Goal: Browse casually: Explore the website without a specific task or goal

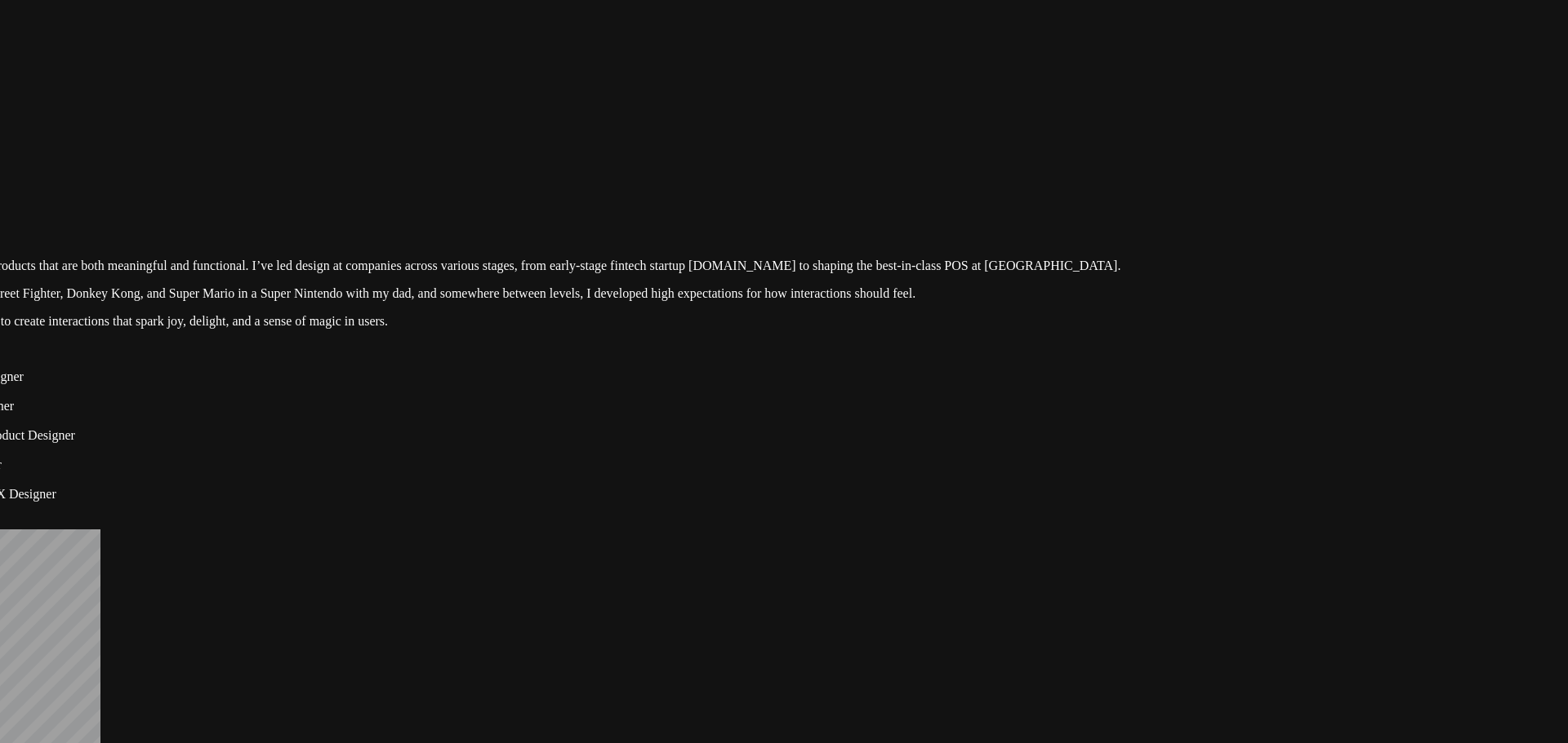
drag, startPoint x: 1068, startPoint y: 89, endPoint x: 812, endPoint y: 173, distance: 269.4
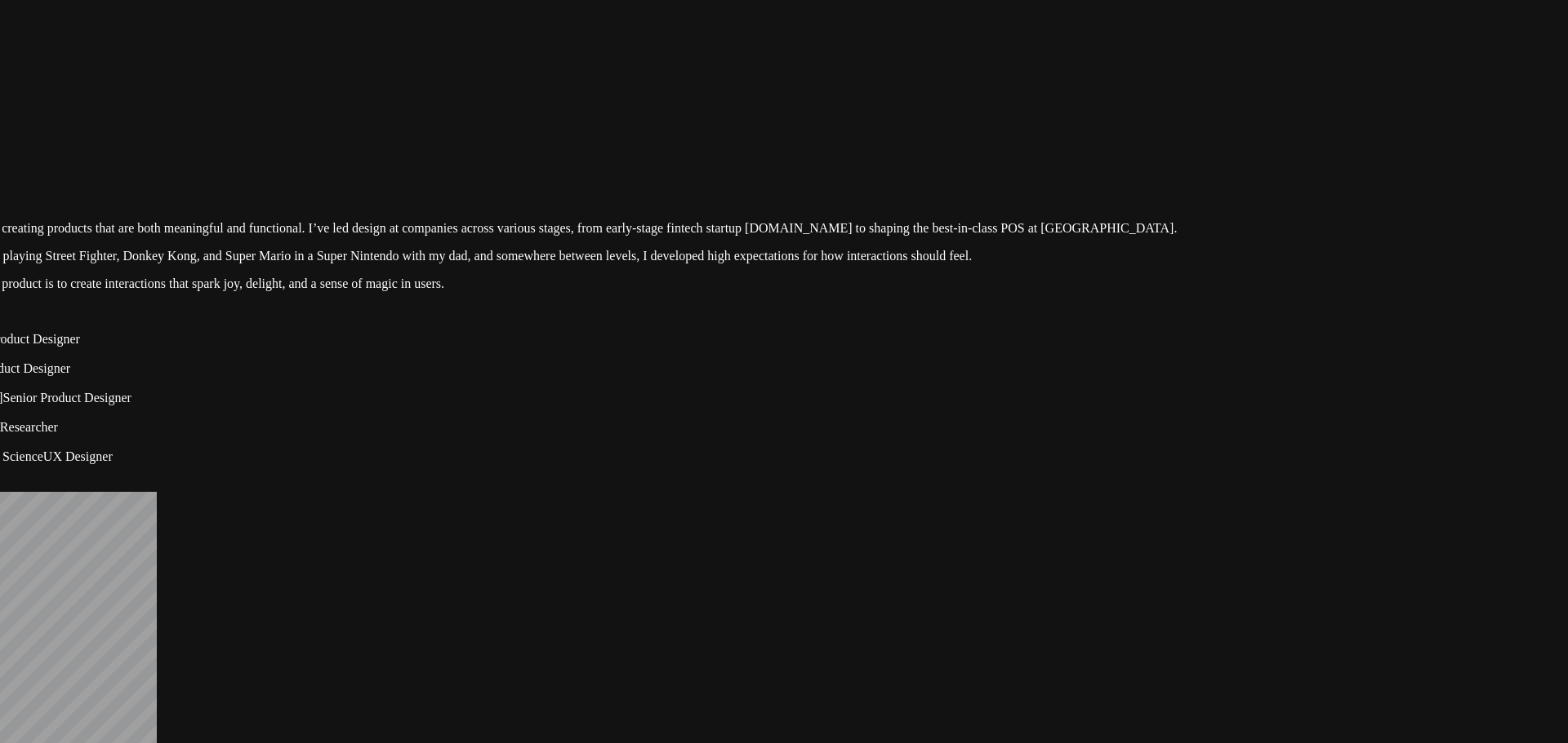
drag, startPoint x: 1032, startPoint y: 636, endPoint x: 878, endPoint y: 669, distance: 157.5
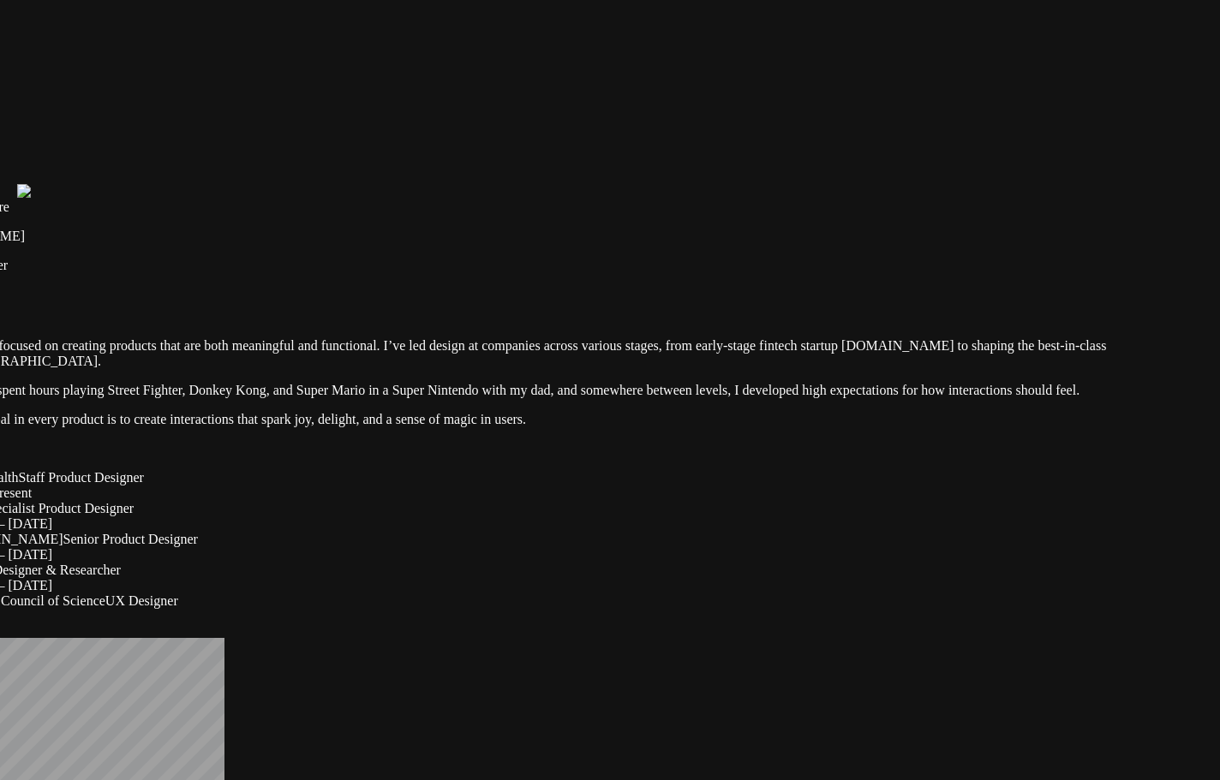
drag, startPoint x: 900, startPoint y: 320, endPoint x: 781, endPoint y: 612, distance: 315.5
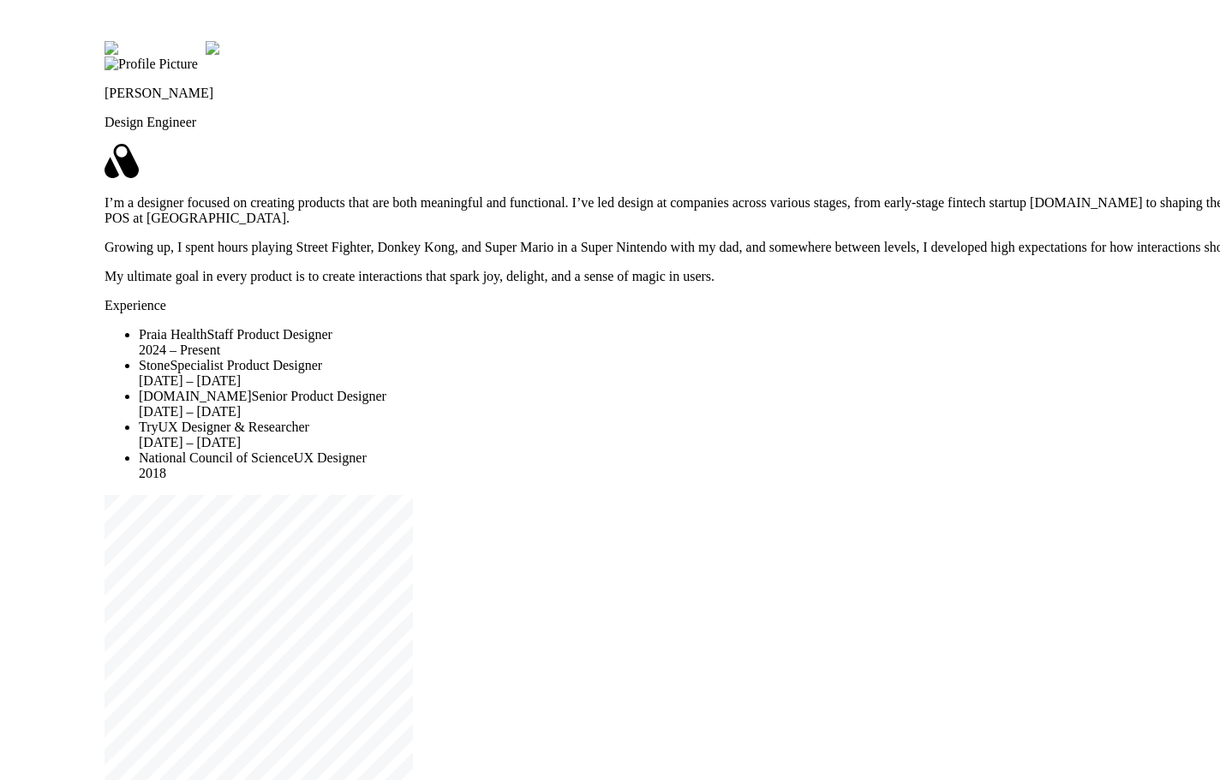
drag, startPoint x: 808, startPoint y: 572, endPoint x: 916, endPoint y: 495, distance: 132.6
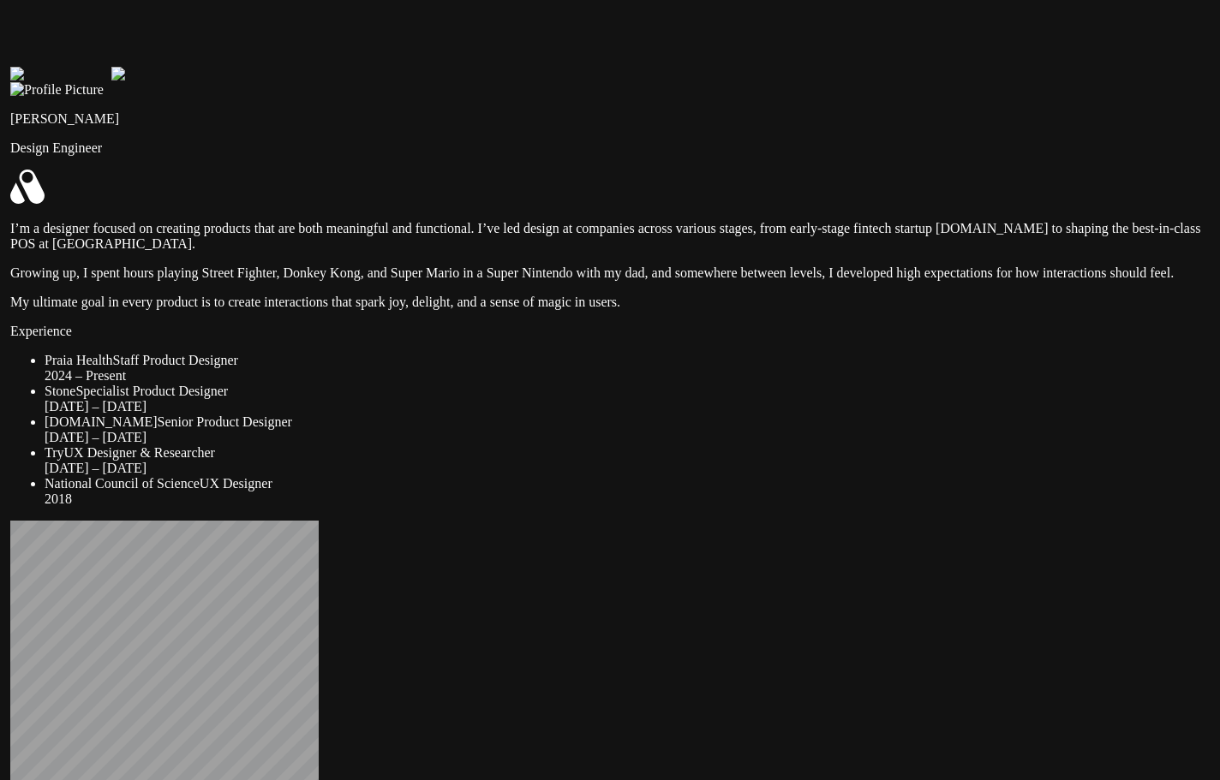
drag, startPoint x: 915, startPoint y: 705, endPoint x: 876, endPoint y: 691, distance: 40.9
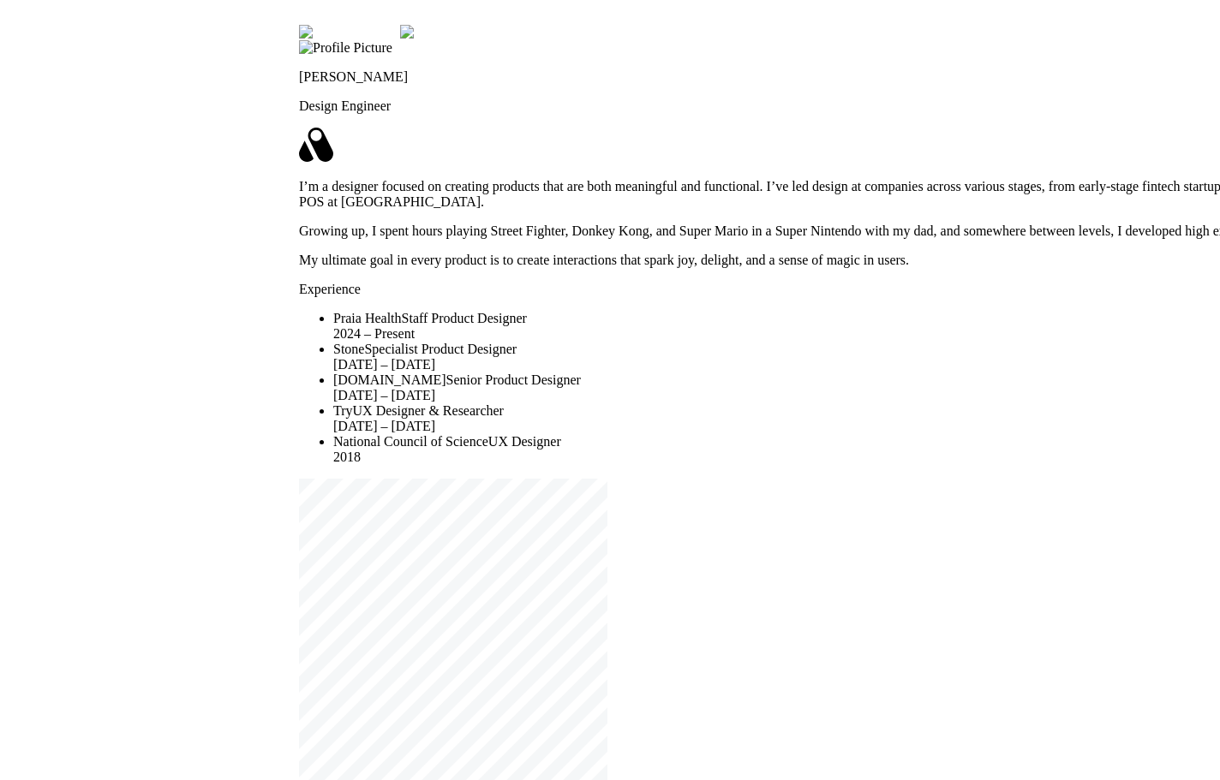
drag, startPoint x: 780, startPoint y: 684, endPoint x: 696, endPoint y: 664, distance: 85.4
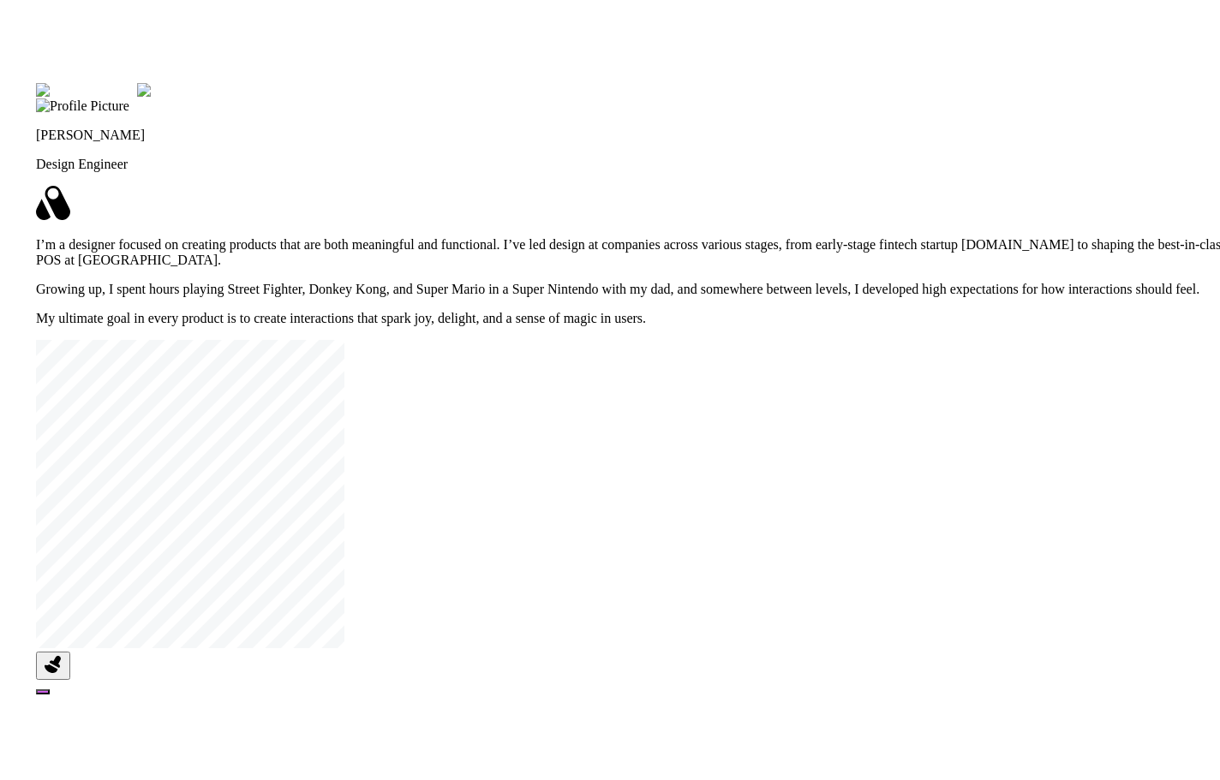
drag, startPoint x: 478, startPoint y: 409, endPoint x: 502, endPoint y: 445, distance: 43.2
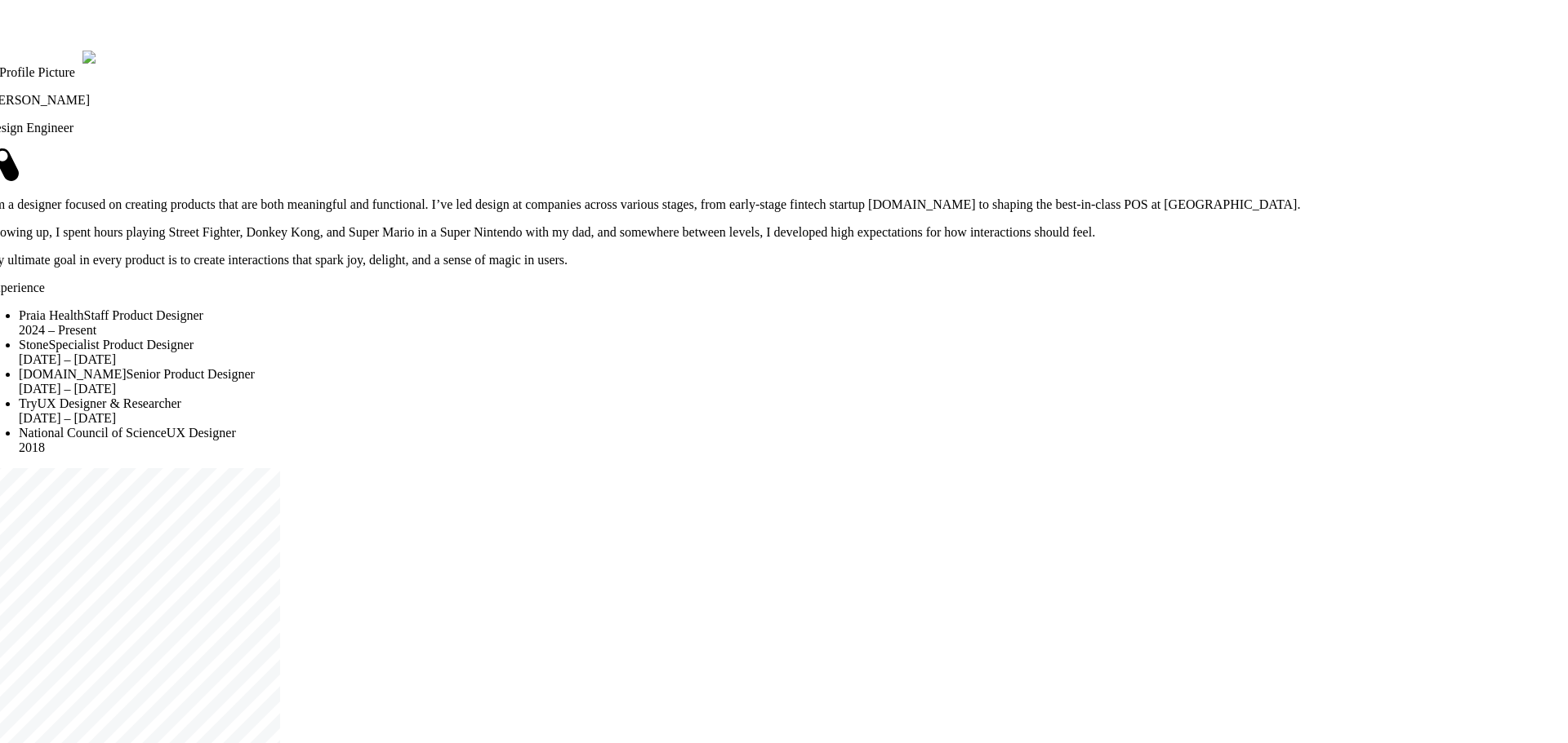
drag, startPoint x: 1017, startPoint y: 661, endPoint x: 995, endPoint y: 667, distance: 22.8
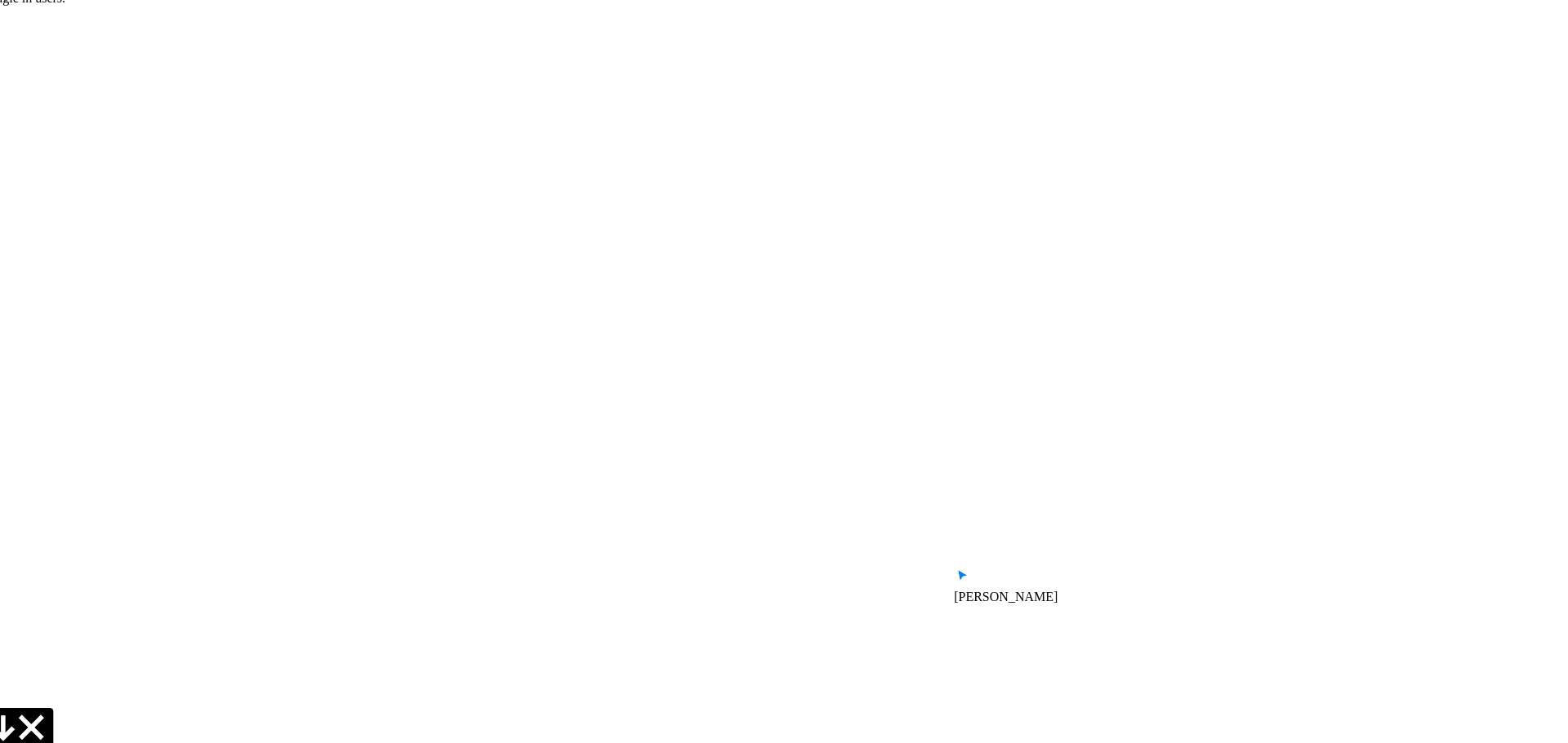
drag, startPoint x: 1436, startPoint y: 503, endPoint x: 755, endPoint y: 267, distance: 720.7
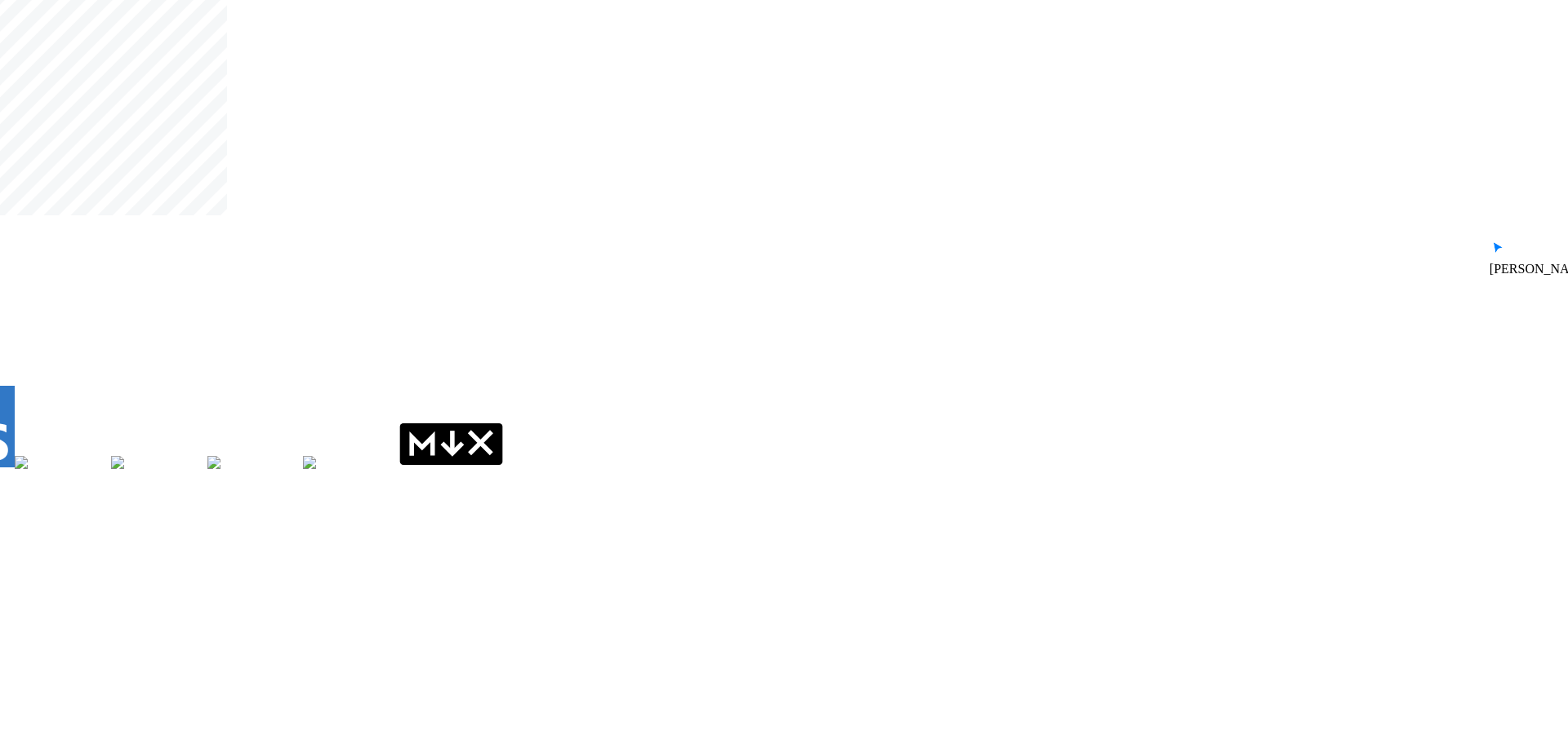
drag, startPoint x: 660, startPoint y: 411, endPoint x: 988, endPoint y: 231, distance: 374.1
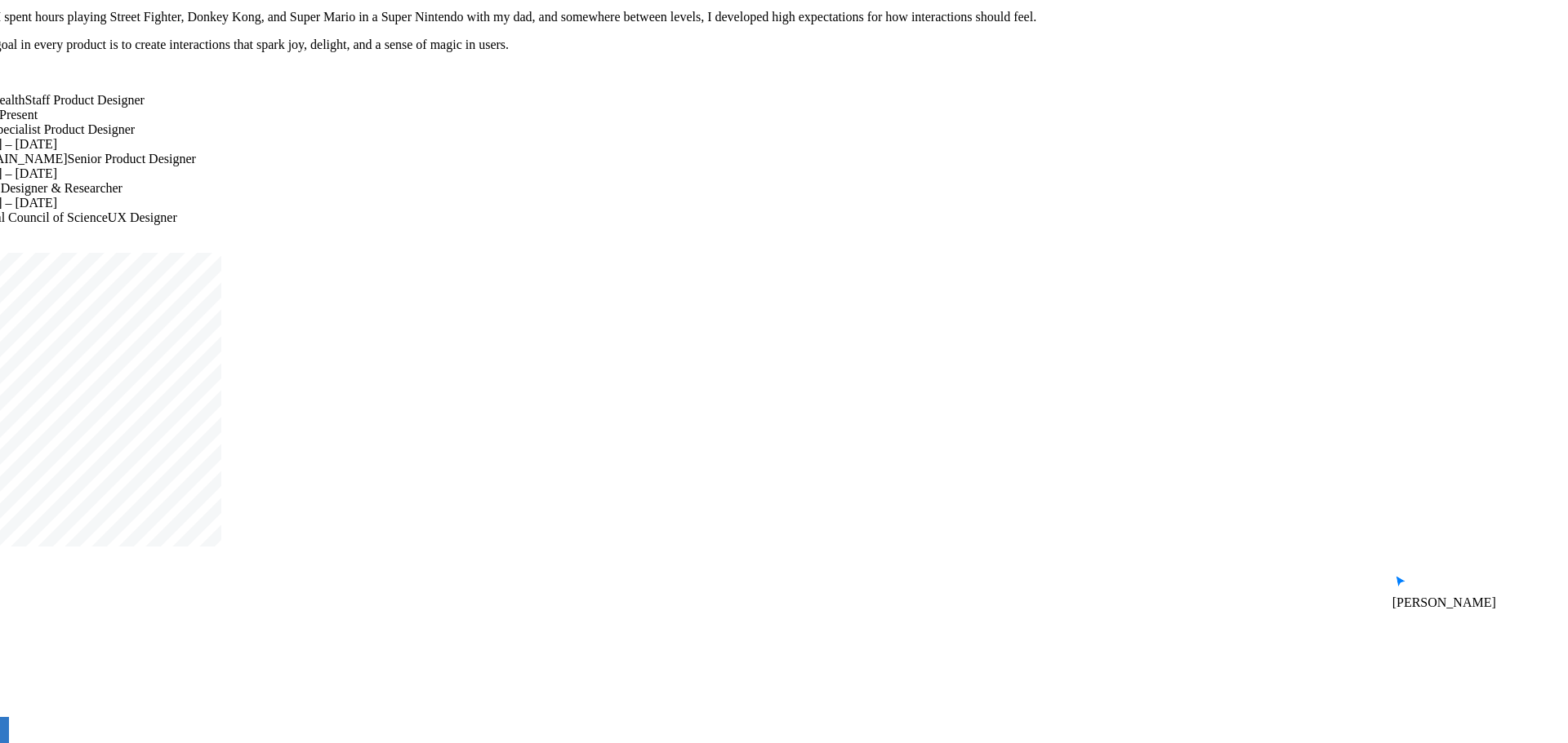
drag, startPoint x: 658, startPoint y: 265, endPoint x: 685, endPoint y: 464, distance: 200.8
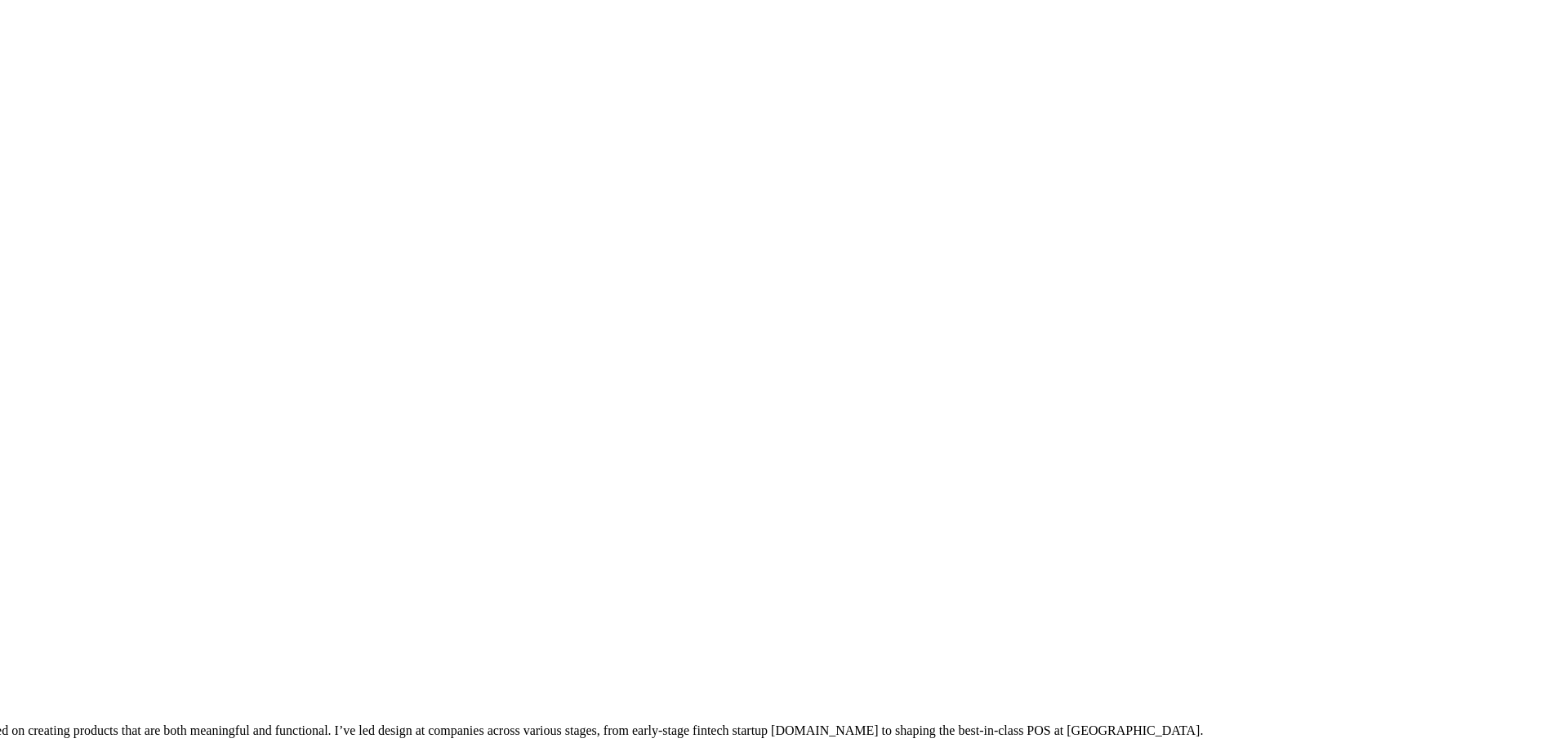
drag, startPoint x: 1029, startPoint y: 113, endPoint x: 1021, endPoint y: 607, distance: 494.1
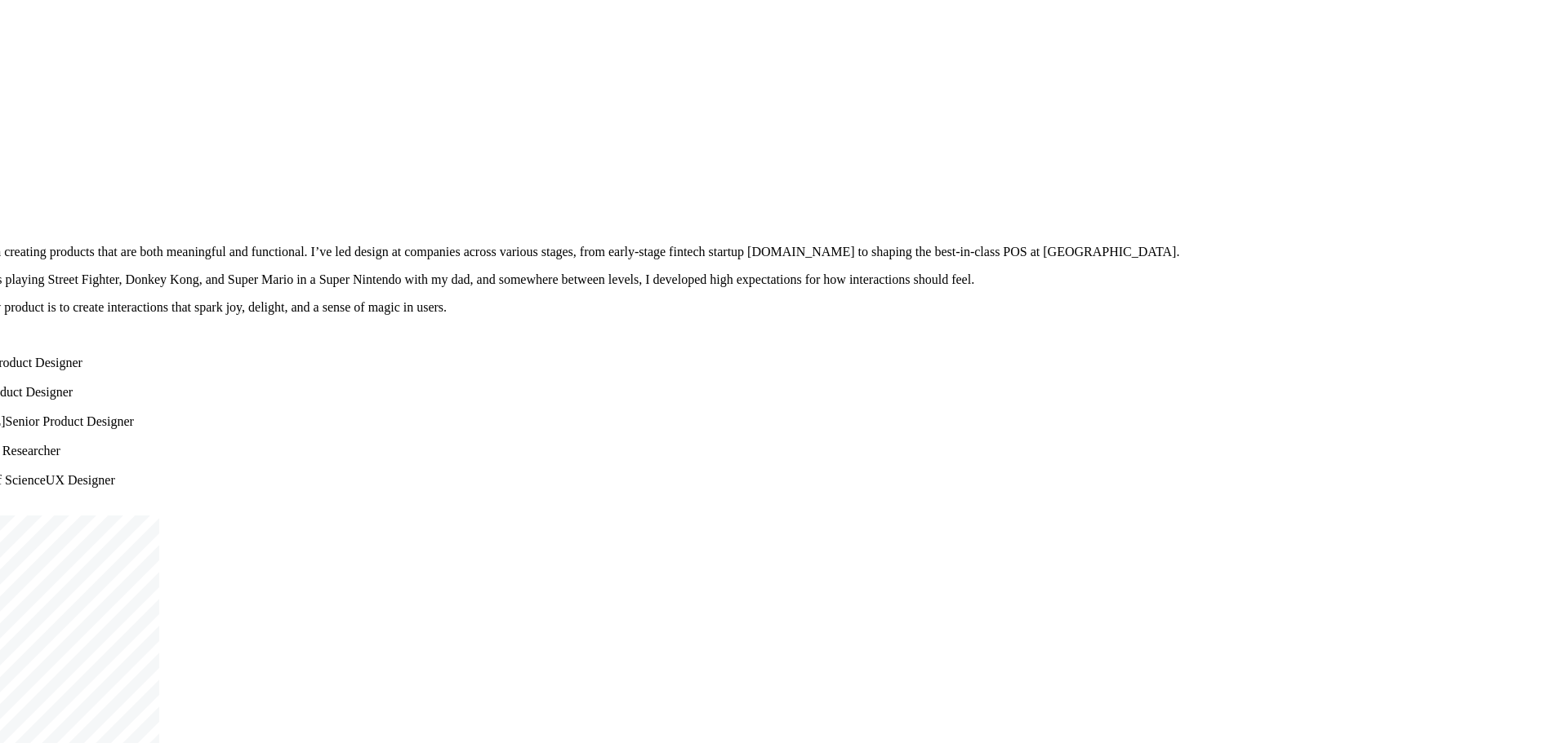
drag, startPoint x: 1323, startPoint y: 343, endPoint x: 1163, endPoint y: 405, distance: 171.6
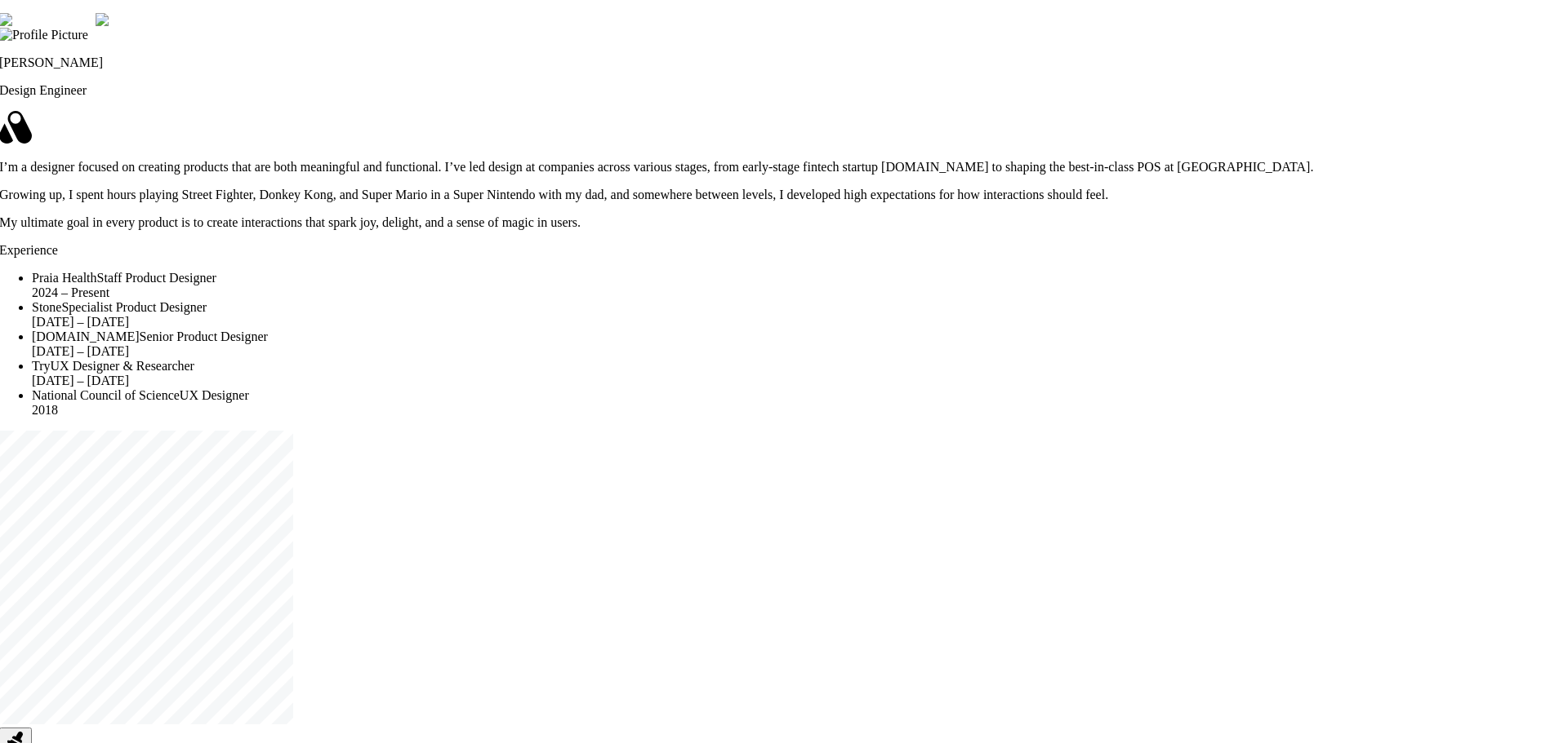
drag, startPoint x: 1159, startPoint y: 406, endPoint x: 1300, endPoint y: 242, distance: 216.3
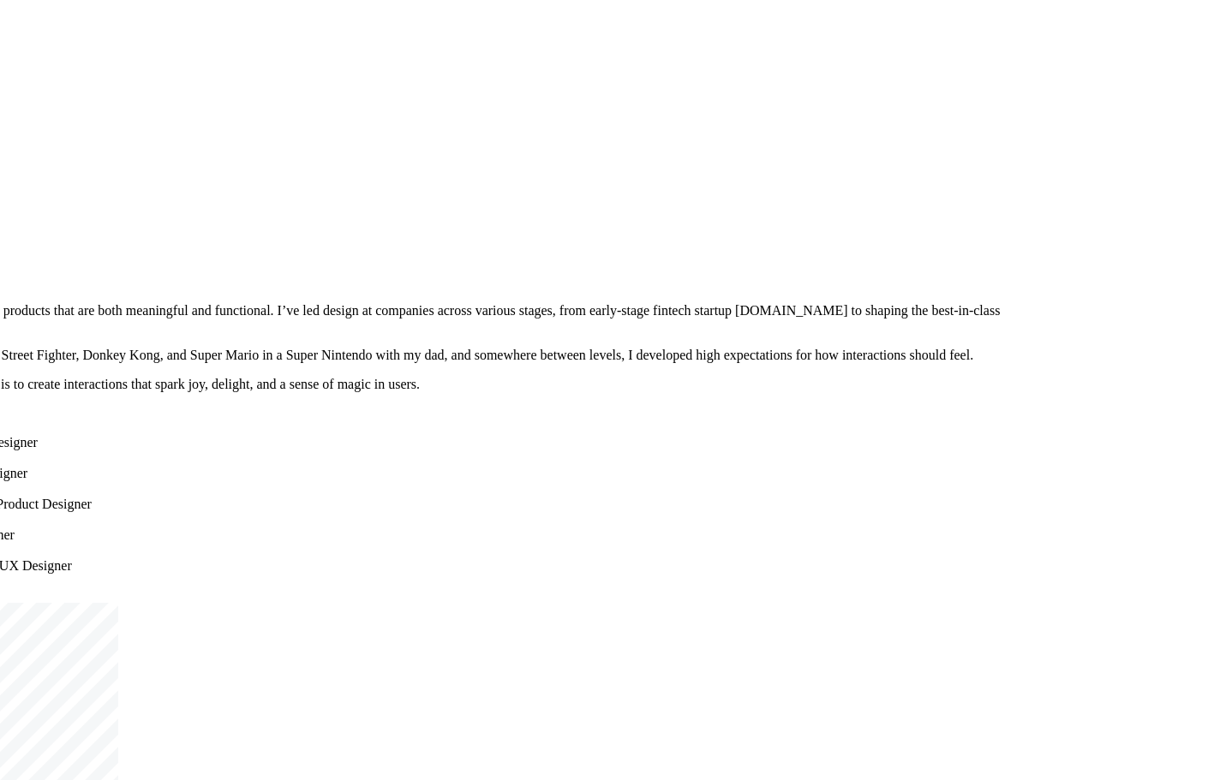
drag, startPoint x: 875, startPoint y: 673, endPoint x: 678, endPoint y: 775, distance: 221.8
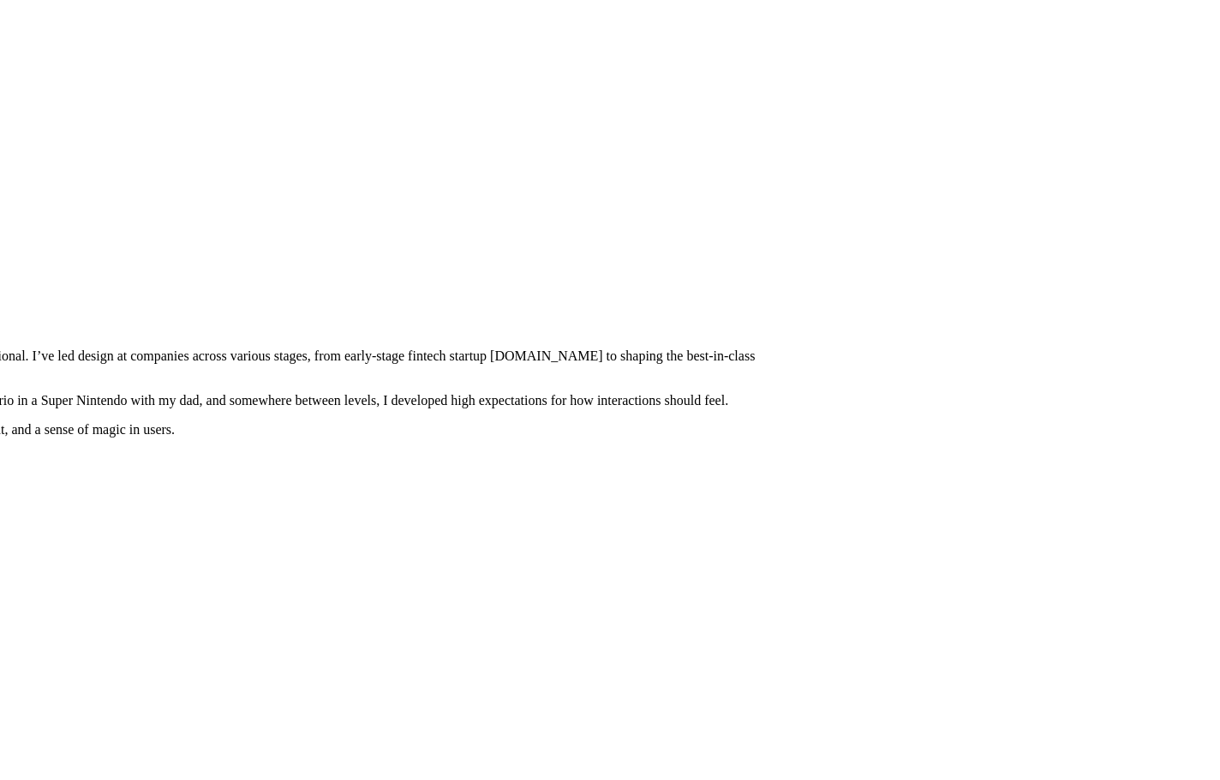
drag, startPoint x: 992, startPoint y: 584, endPoint x: 694, endPoint y: 640, distance: 303.3
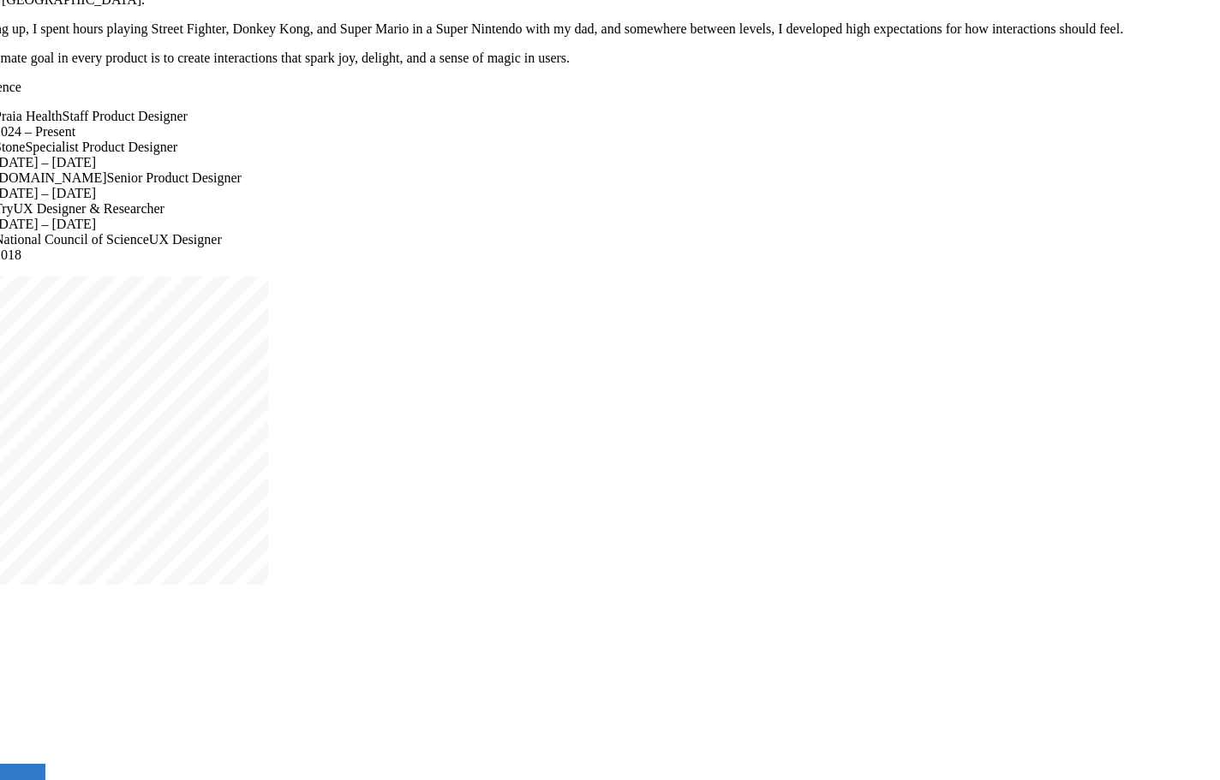
drag, startPoint x: 694, startPoint y: 640, endPoint x: 1140, endPoint y: 259, distance: 587.0
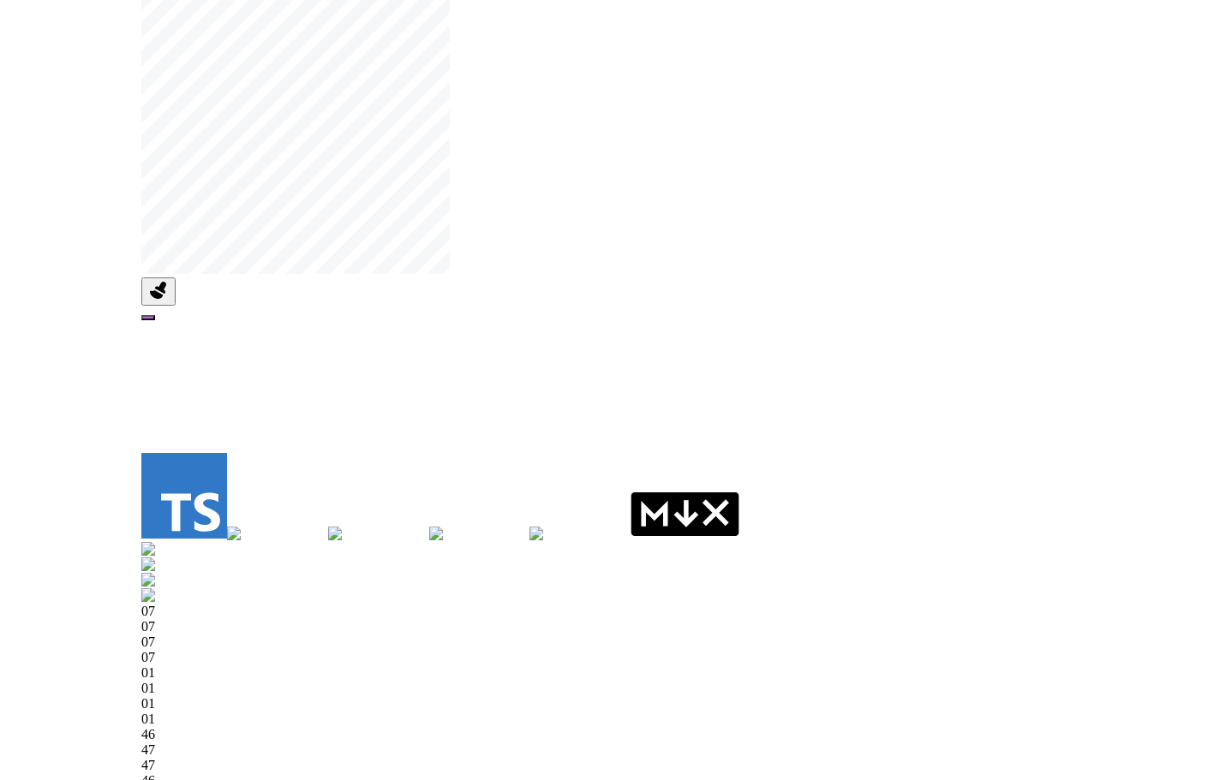
drag, startPoint x: 635, startPoint y: 719, endPoint x: 772, endPoint y: 168, distance: 567.6
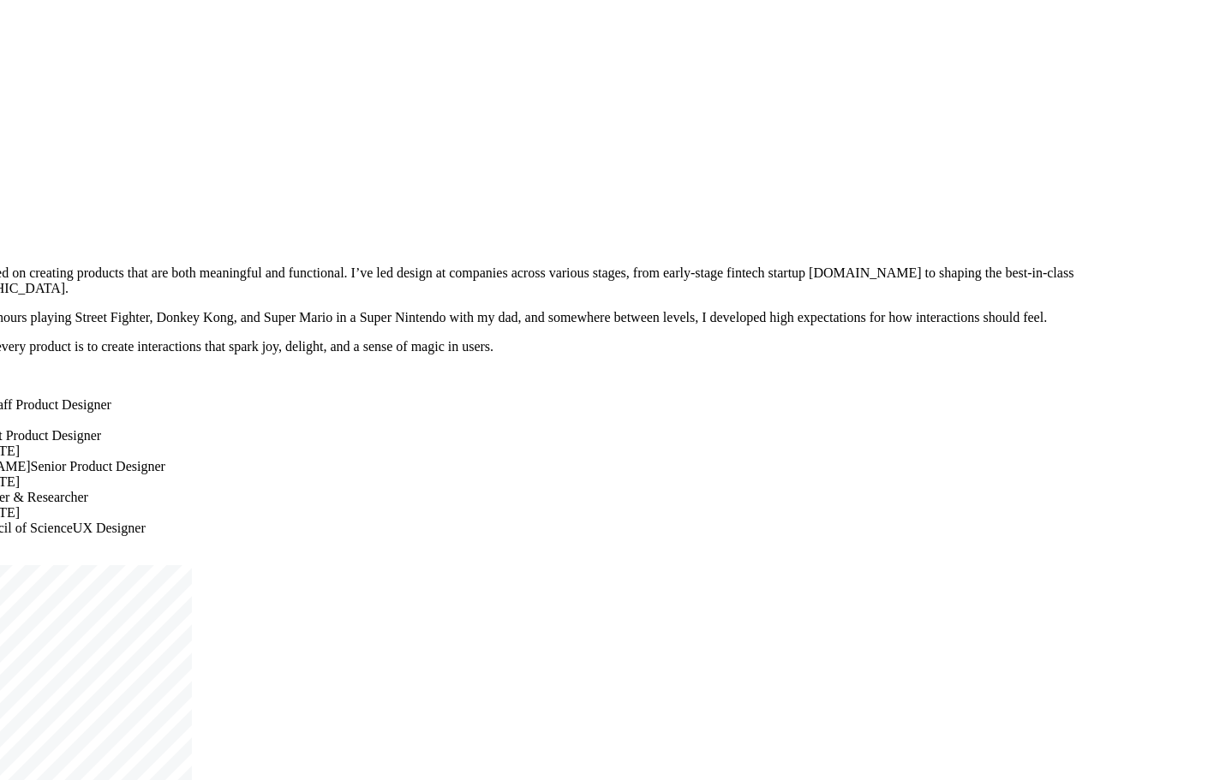
drag, startPoint x: 681, startPoint y: 405, endPoint x: 497, endPoint y: 821, distance: 454.5
